Goal: Information Seeking & Learning: Learn about a topic

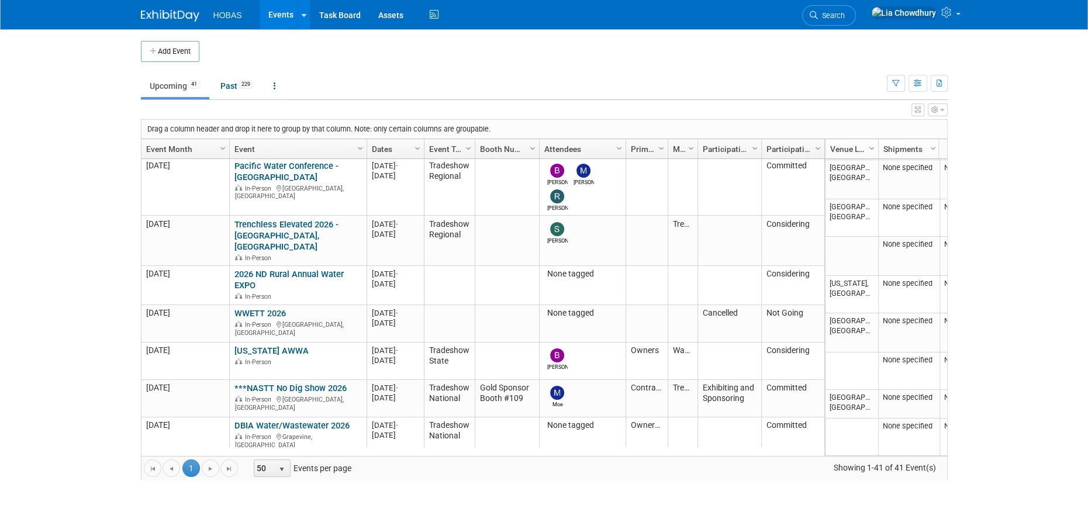
scroll to position [1619, 0]
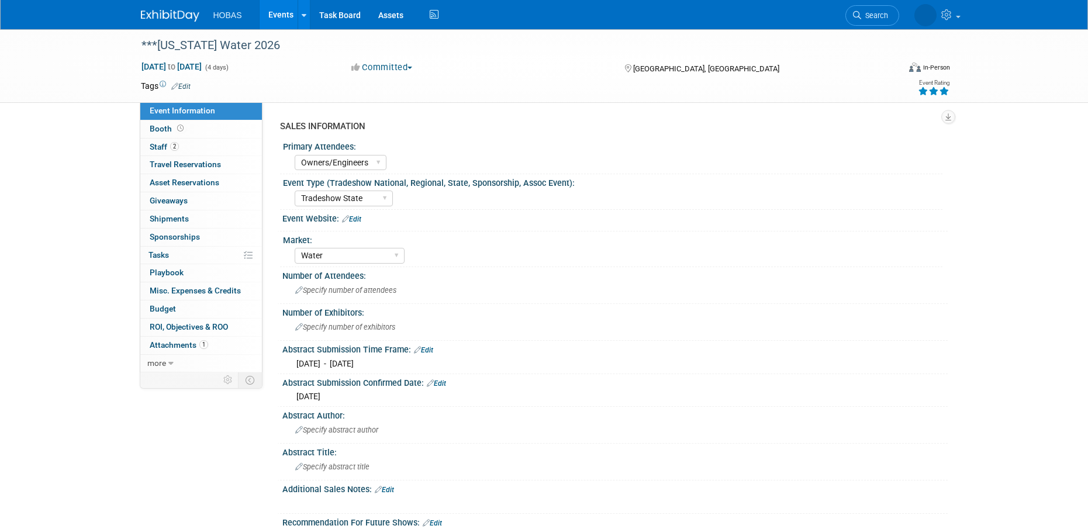
select select "Owners/Engineers"
select select "Tradeshow State"
select select "Water"
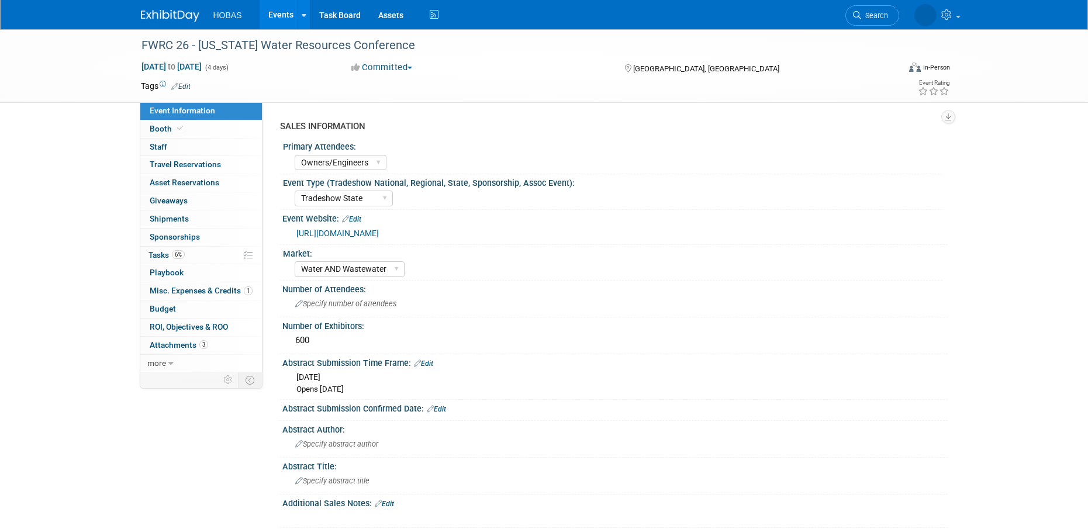
select select "Owners/Engineers"
select select "Tradeshow State"
select select "Water AND Wastewater"
select select "Exhibiting"
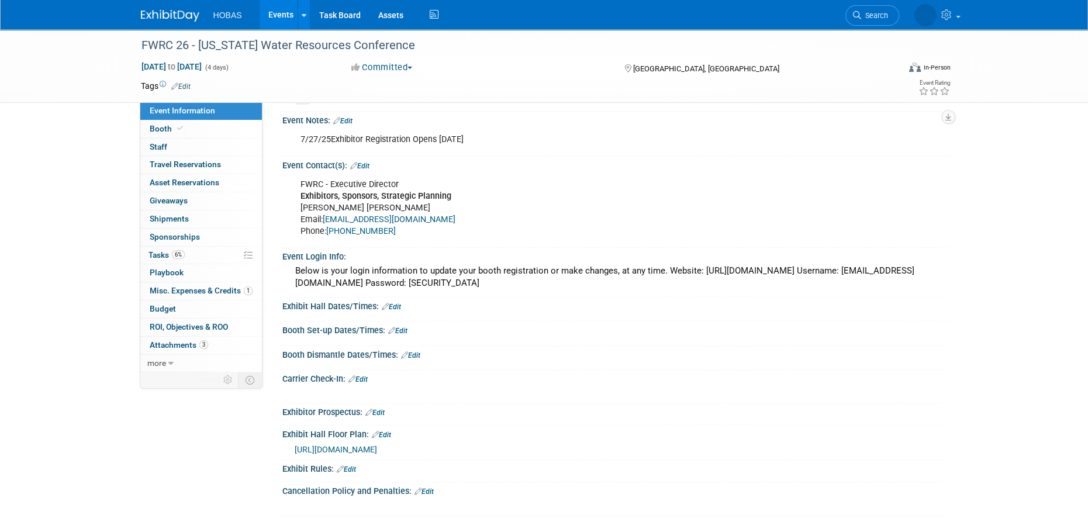
scroll to position [701, 0]
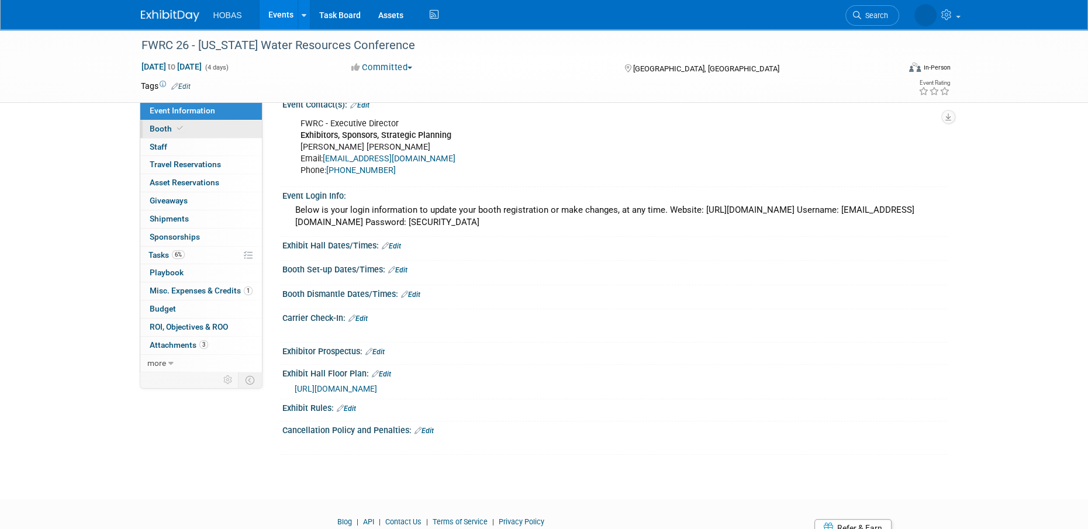
click at [165, 133] on span "Booth" at bounding box center [168, 128] width 36 height 9
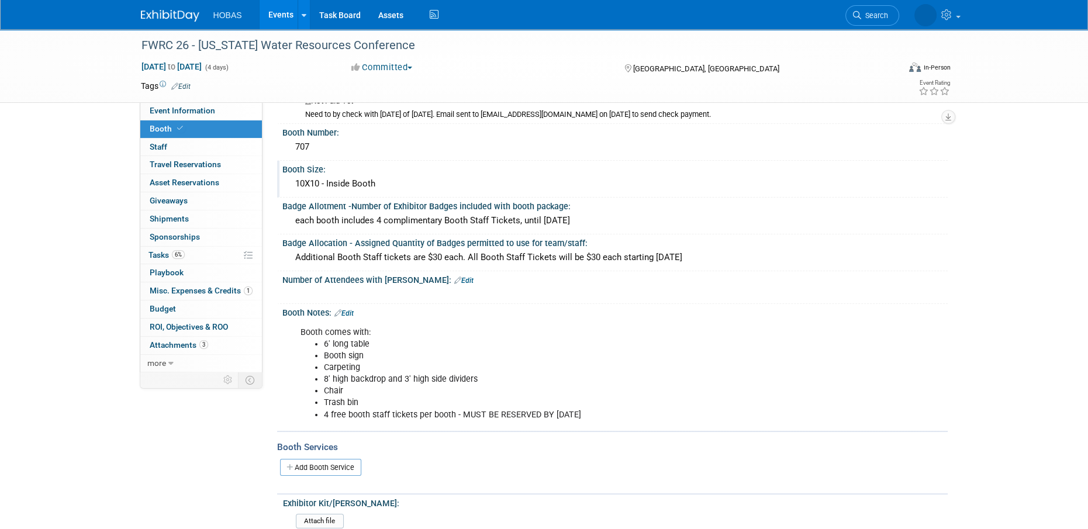
scroll to position [0, 0]
